Goal: Task Accomplishment & Management: Manage account settings

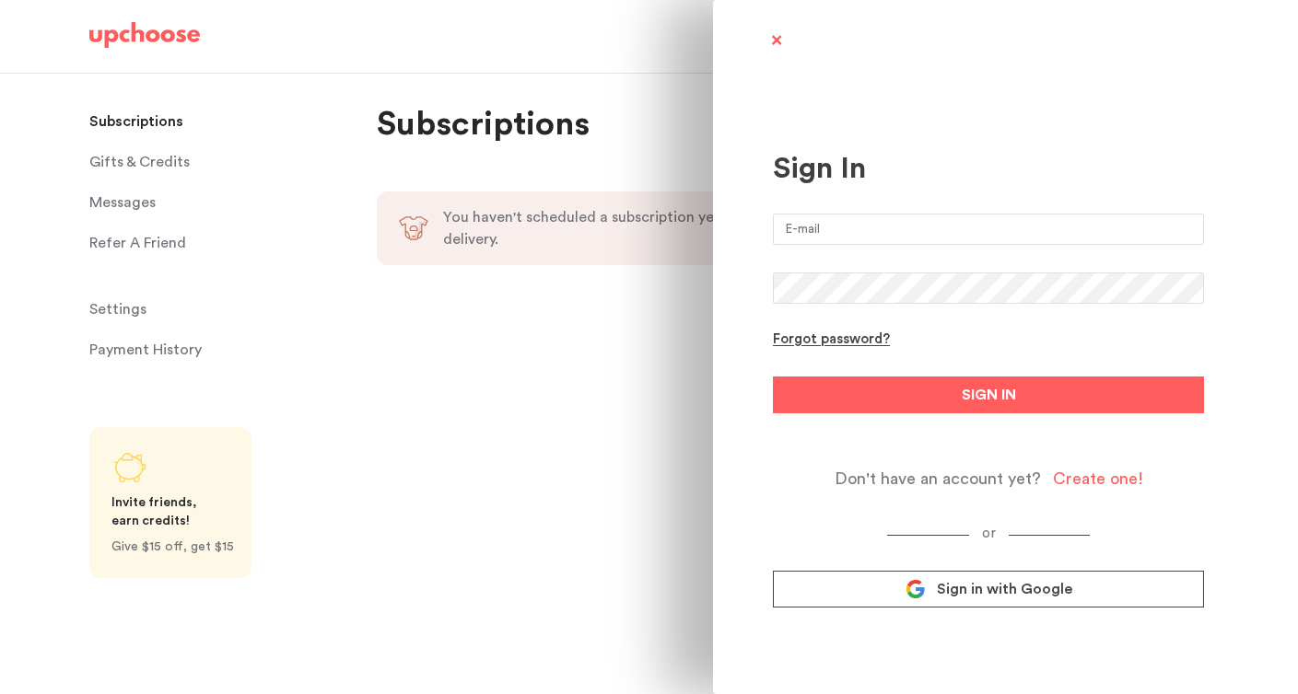
click at [818, 241] on input "email" at bounding box center [988, 229] width 431 height 31
click at [816, 226] on input "email" at bounding box center [988, 229] width 431 height 31
type input "[EMAIL_ADDRESS][DOMAIN_NAME]"
click at [773, 377] on button "SIGN IN" at bounding box center [988, 395] width 431 height 37
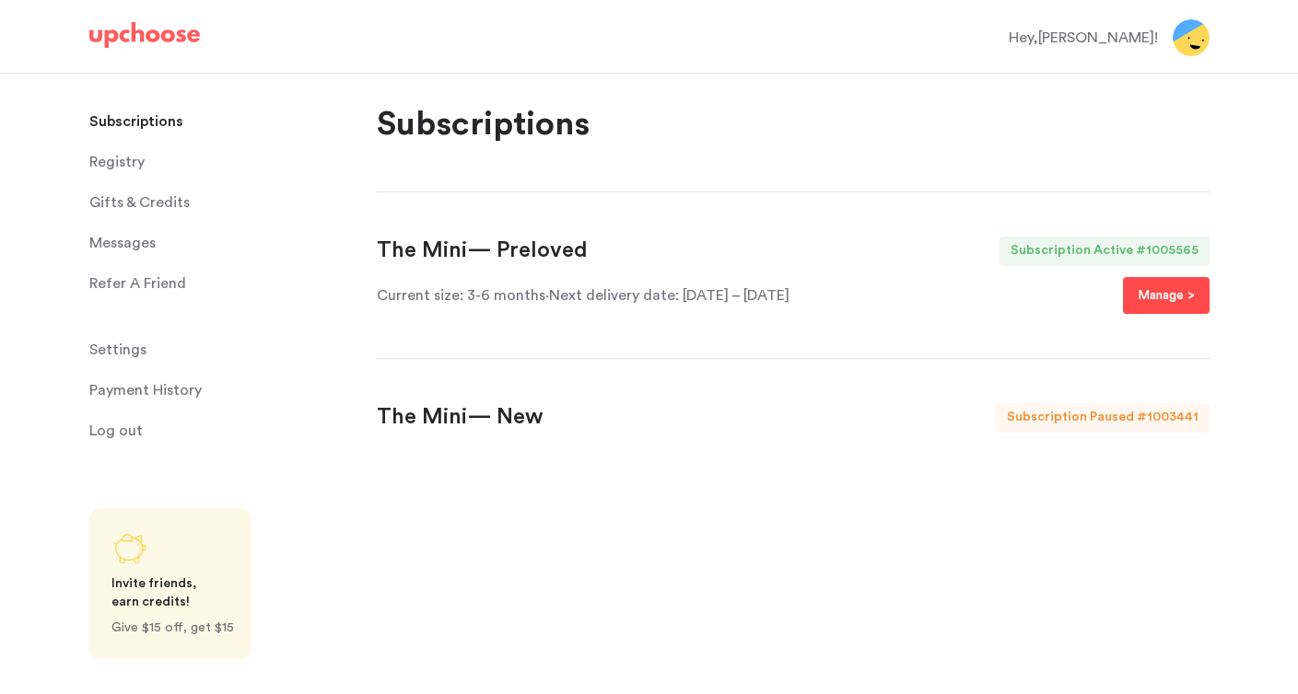
click at [1146, 297] on p "Manage >" at bounding box center [1165, 296] width 57 height 22
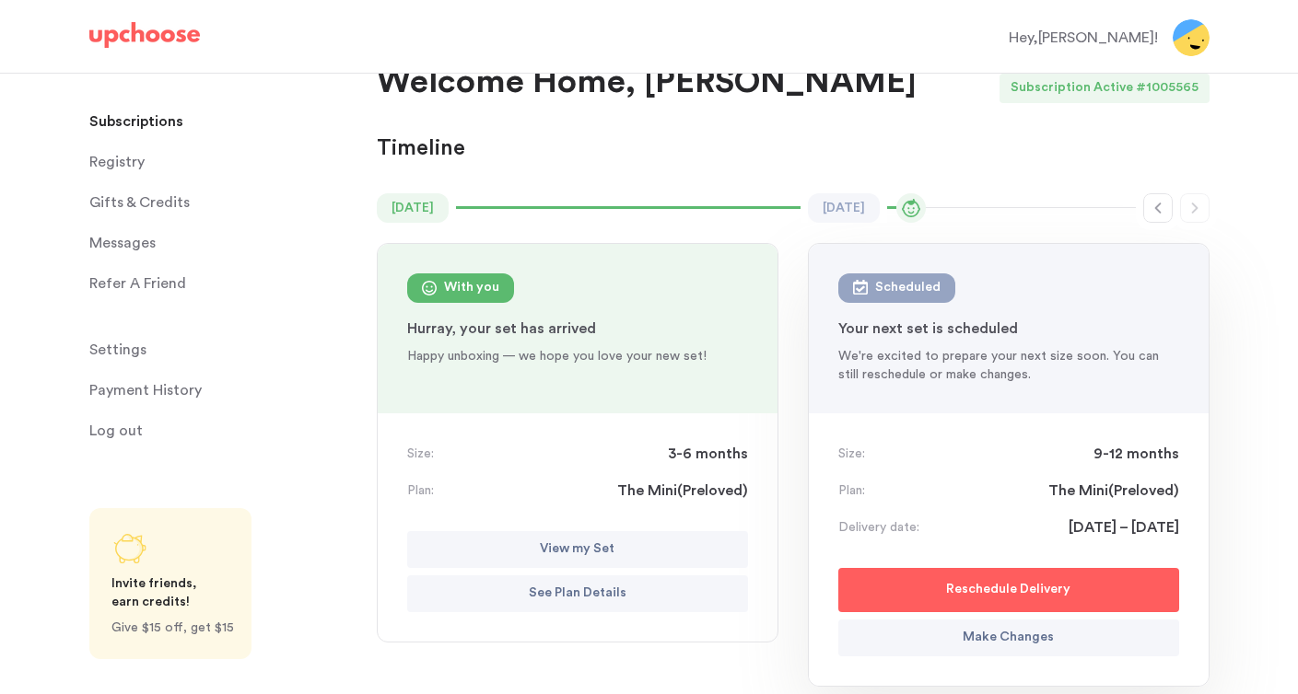
scroll to position [80, 0]
click at [134, 349] on span "Settings" at bounding box center [117, 350] width 57 height 37
